Goal: Browse casually

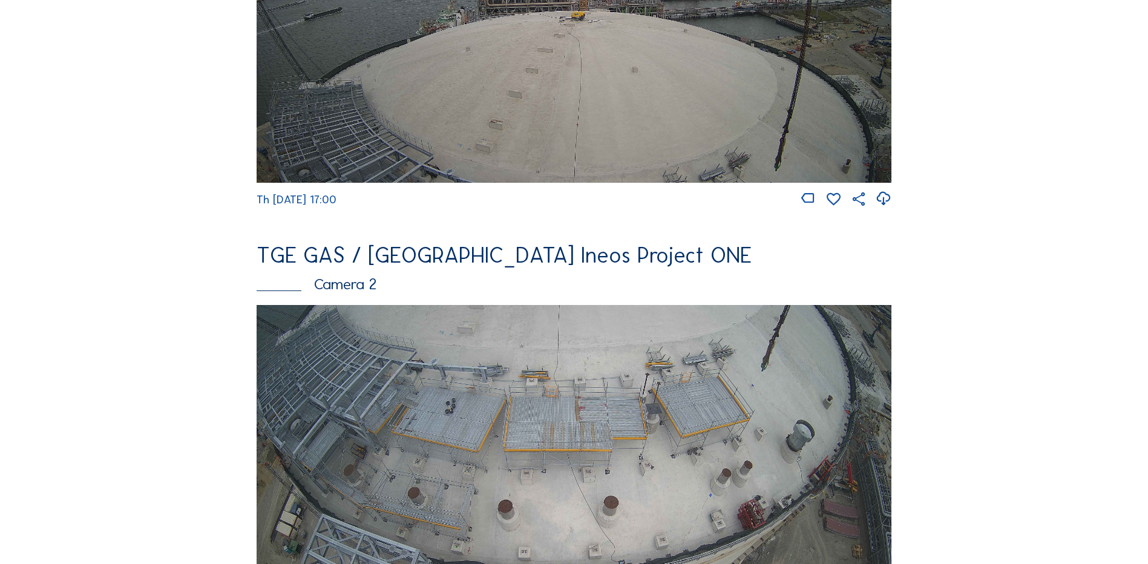
scroll to position [363, 0]
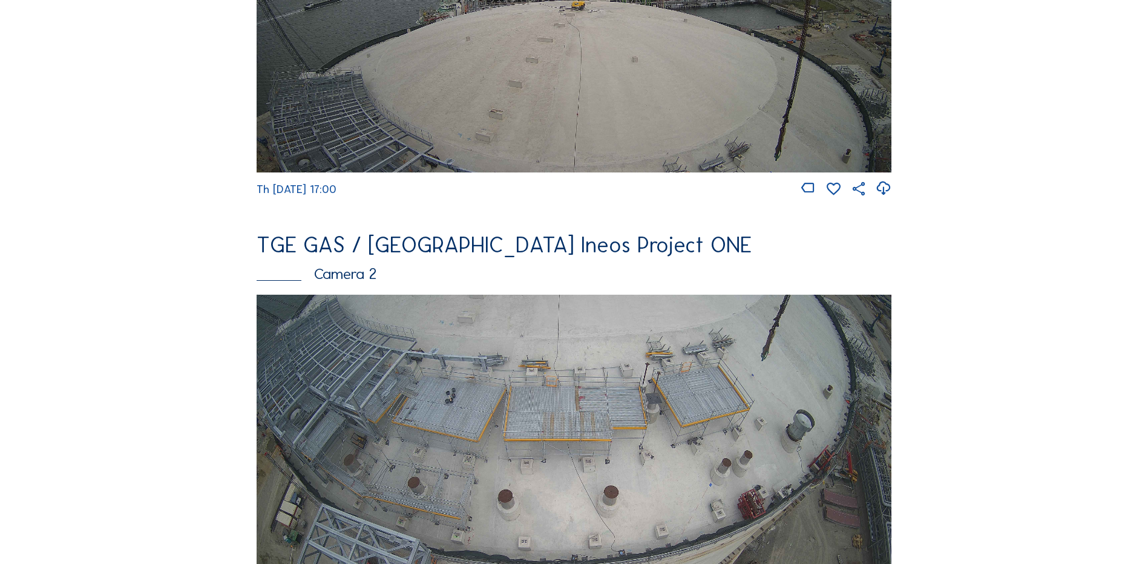
click at [453, 382] on img at bounding box center [574, 473] width 635 height 357
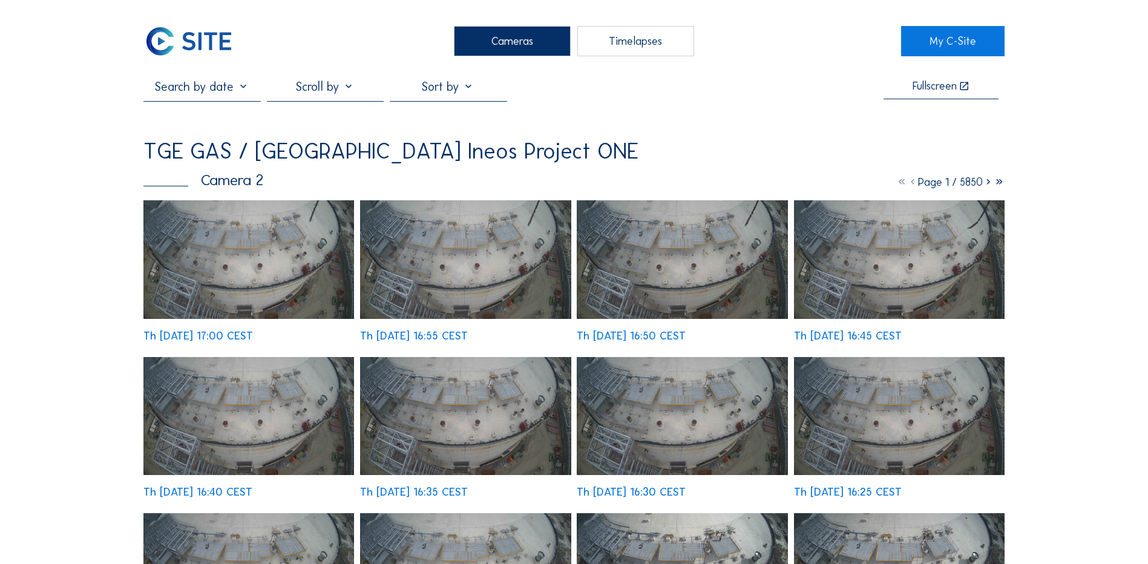
click at [289, 225] on img at bounding box center [248, 259] width 211 height 119
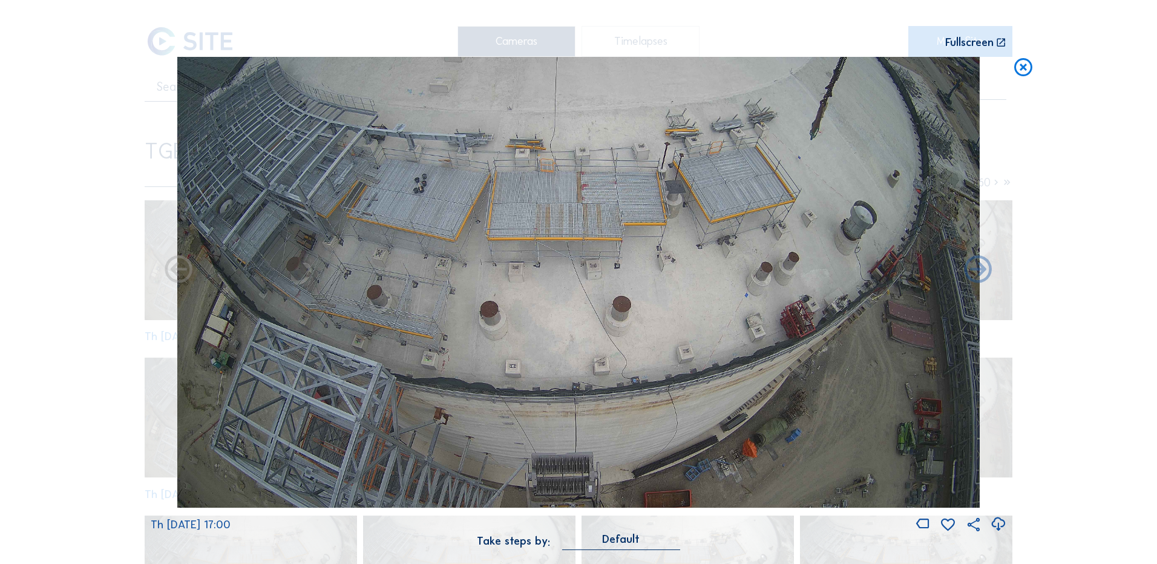
click at [998, 523] on icon at bounding box center [998, 524] width 16 height 20
click at [1029, 68] on icon at bounding box center [1023, 68] width 22 height 22
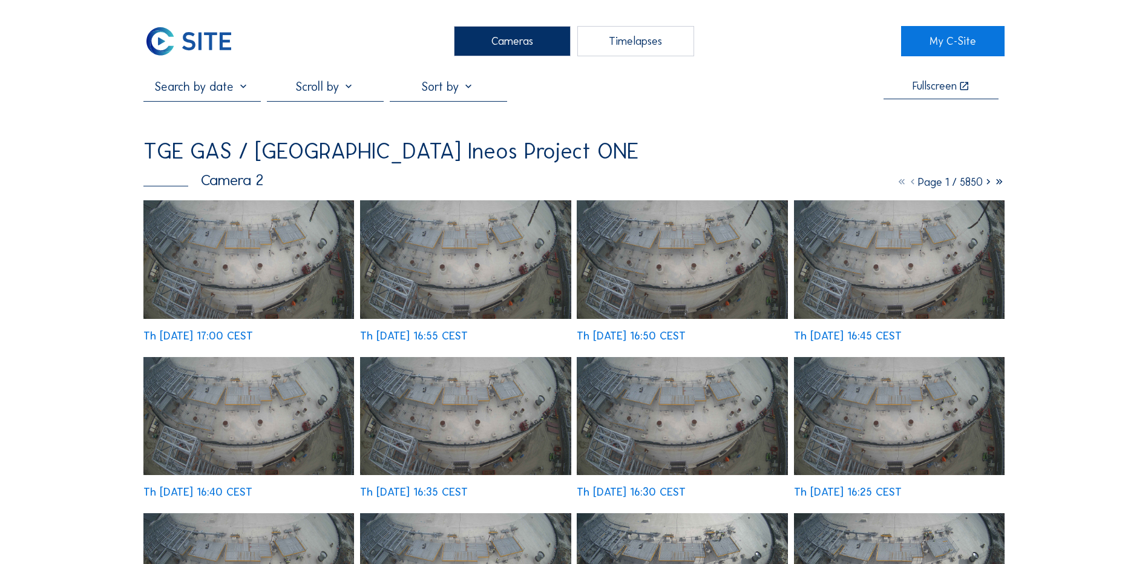
click at [500, 38] on div "Cameras" at bounding box center [512, 41] width 117 height 30
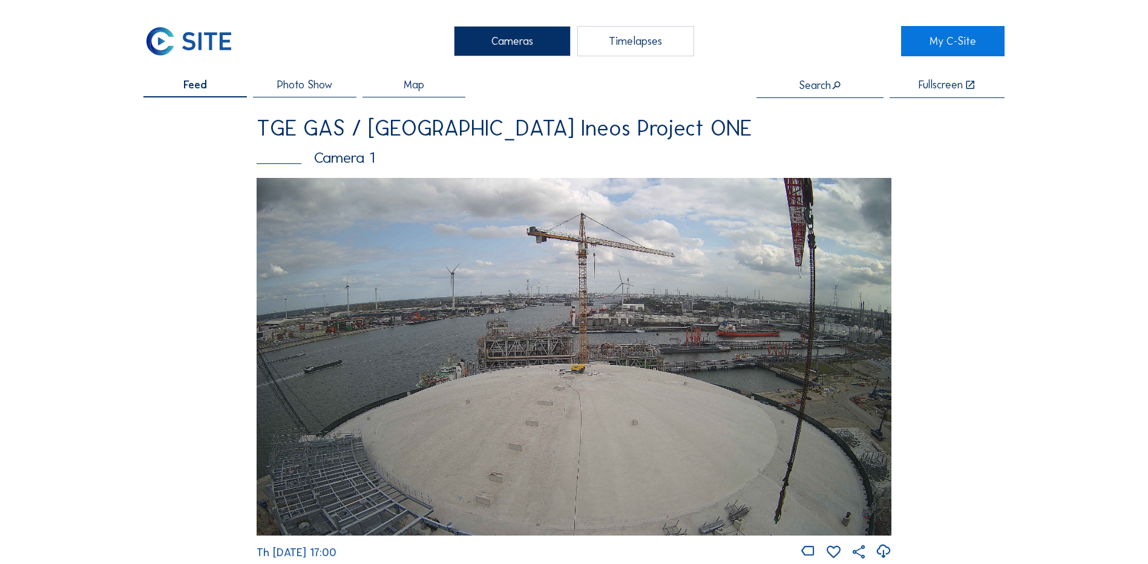
click at [603, 363] on img at bounding box center [574, 356] width 635 height 357
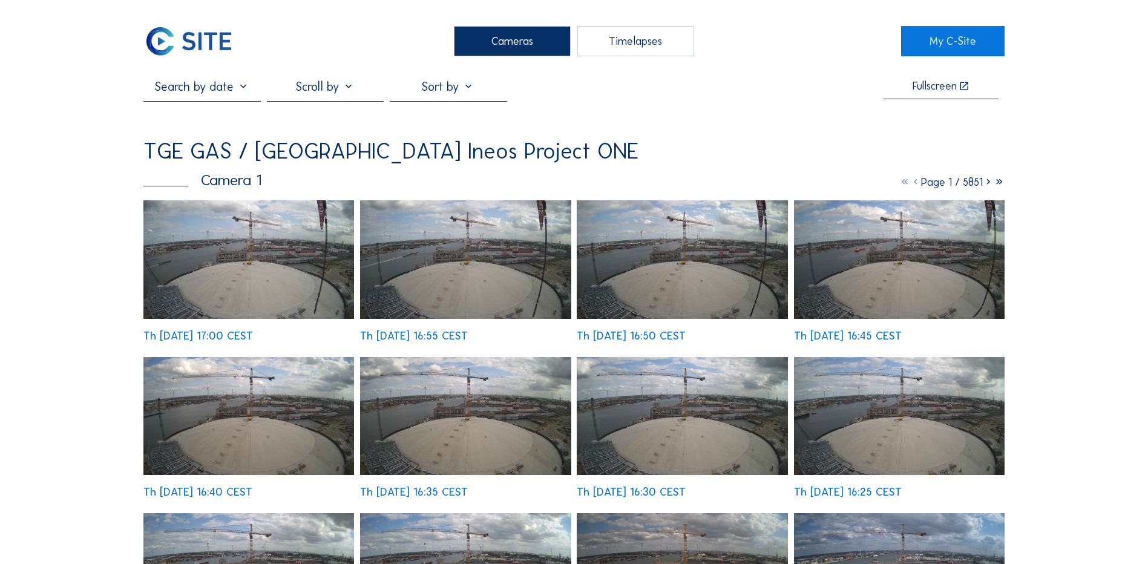
click at [249, 260] on img at bounding box center [248, 259] width 211 height 119
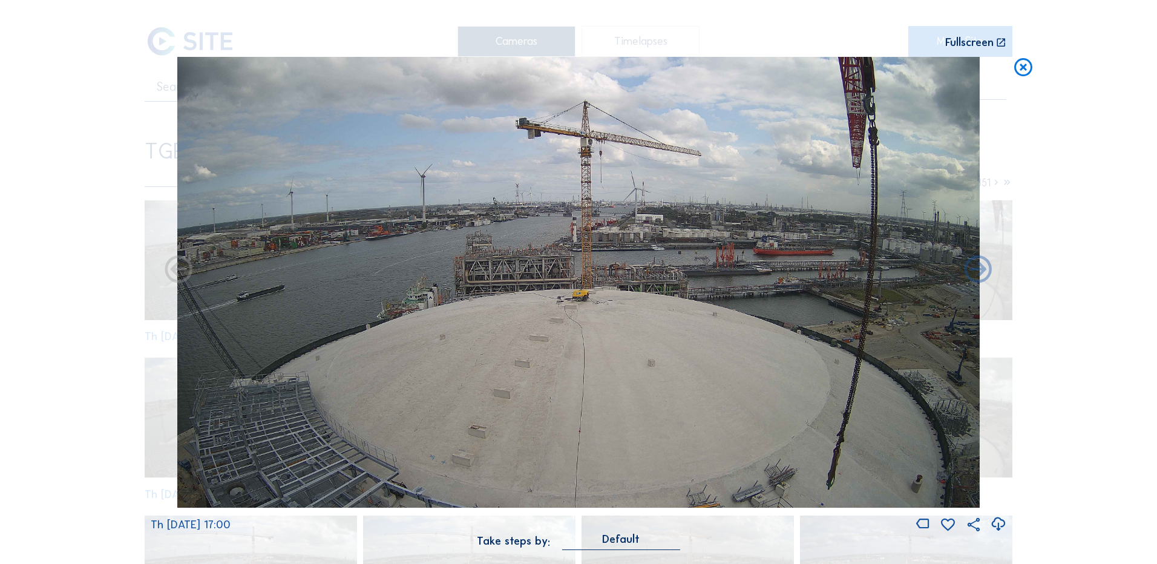
click at [996, 525] on icon at bounding box center [998, 524] width 16 height 20
